Goal: Book appointment/travel/reservation

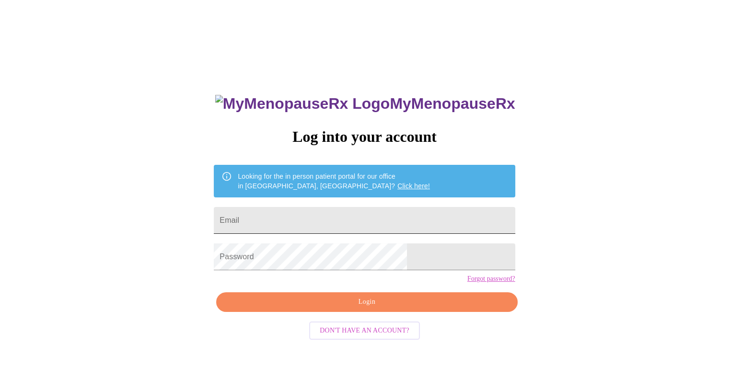
click at [372, 208] on input "Email" at bounding box center [364, 220] width 301 height 27
type input "[EMAIL_ADDRESS][DOMAIN_NAME]"
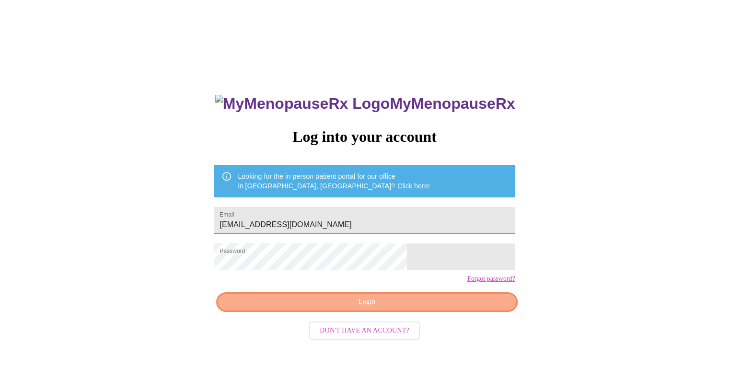
click at [433, 310] on button "Login" at bounding box center [366, 302] width 301 height 20
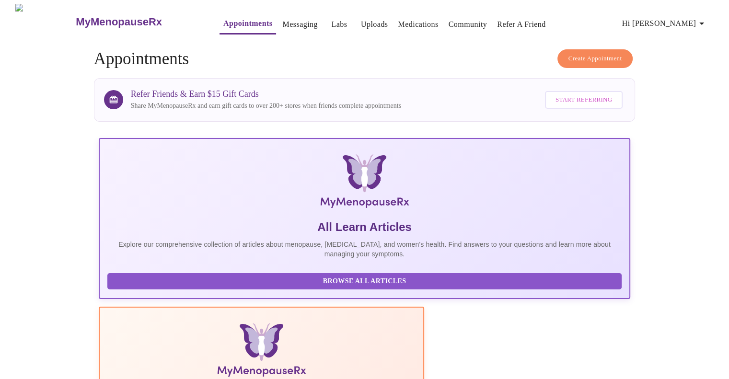
scroll to position [321, 0]
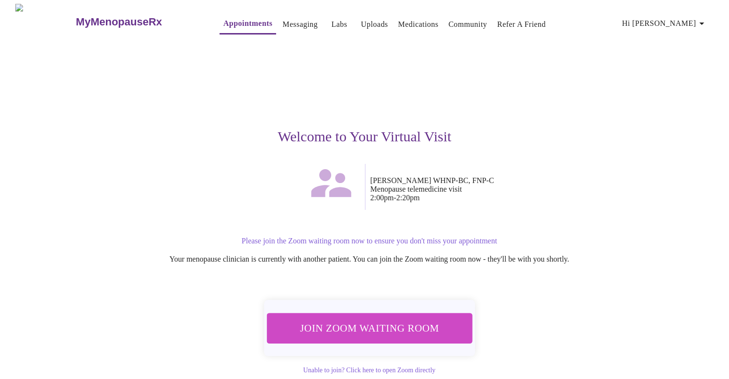
click at [382, 326] on span "Join Zoom Waiting Room" at bounding box center [369, 328] width 181 height 18
